Goal: Information Seeking & Learning: Learn about a topic

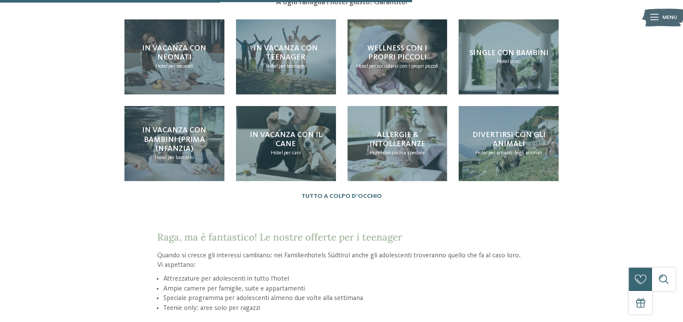
scroll to position [861, 0]
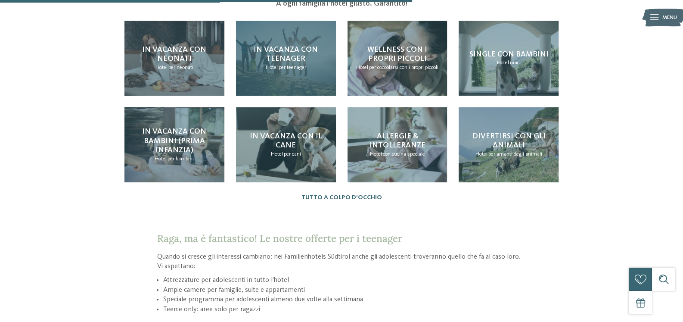
click at [261, 63] on span "In vacanza con teenager" at bounding box center [286, 54] width 64 height 17
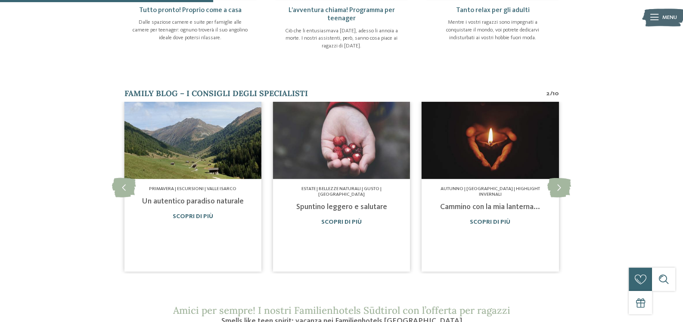
scroll to position [430, 0]
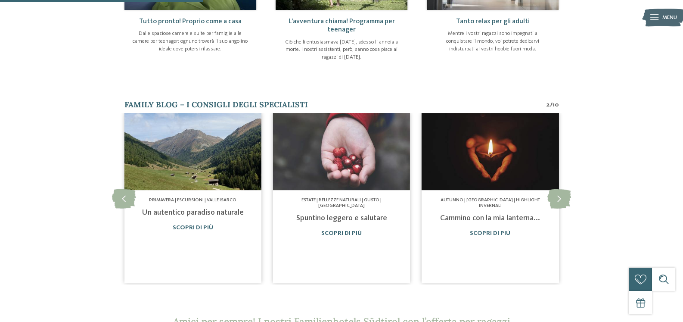
click at [193, 190] on img at bounding box center [192, 151] width 137 height 77
